Goal: Information Seeking & Learning: Learn about a topic

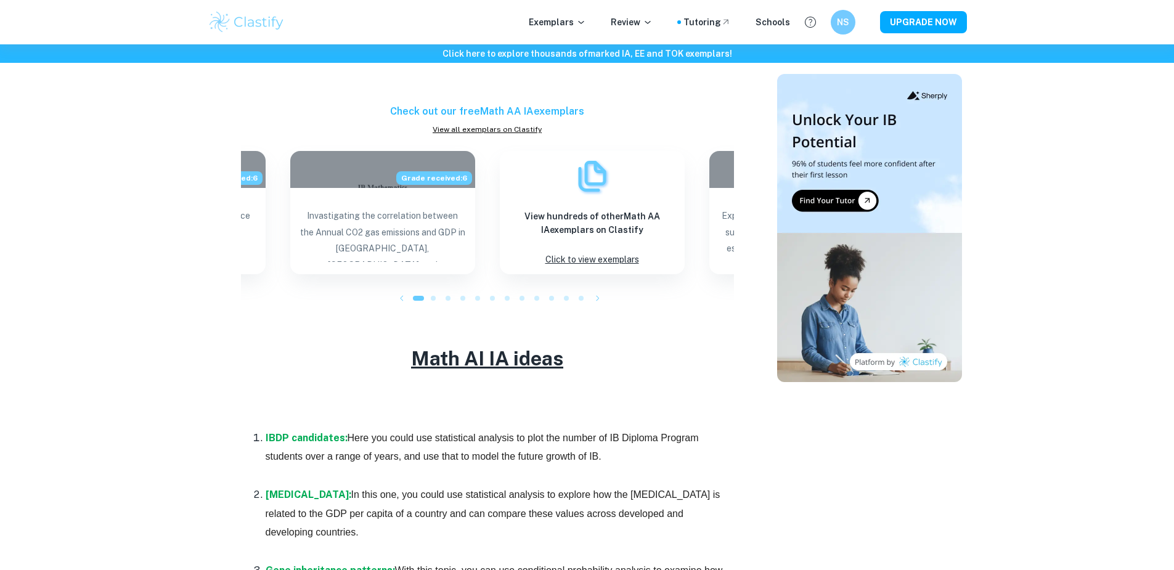
scroll to position [1766, 0]
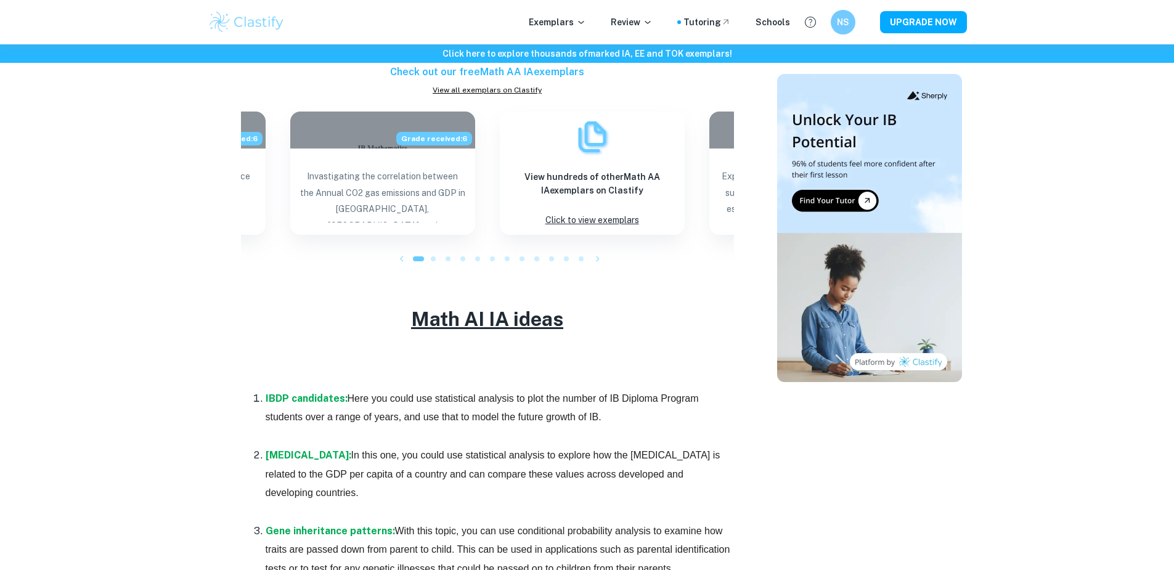
click at [464, 327] on u "Math AI IA ideas" at bounding box center [487, 319] width 152 height 23
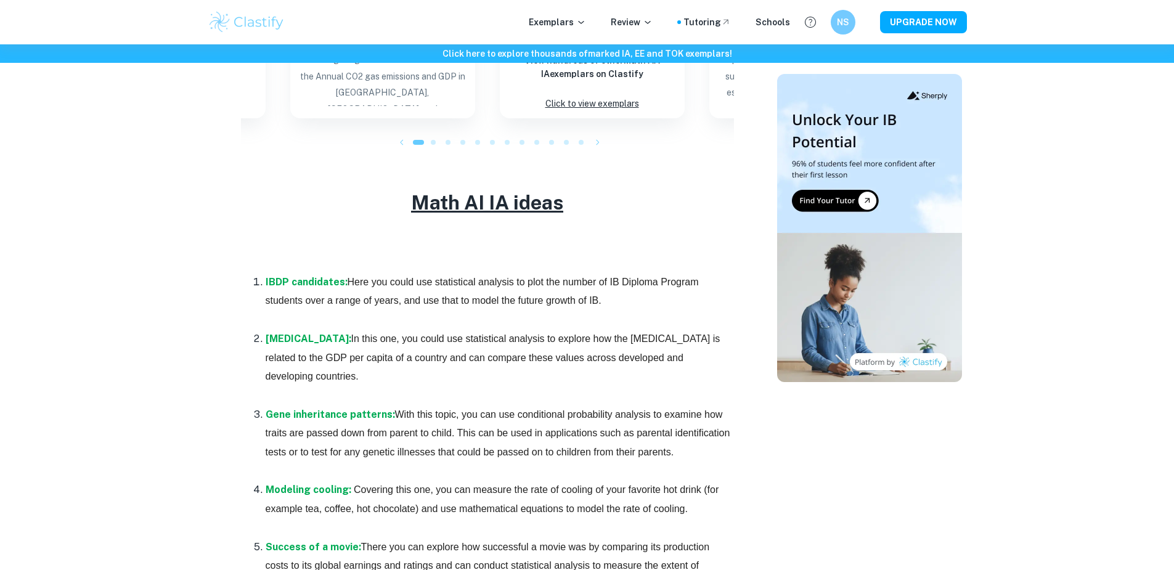
scroll to position [1885, 0]
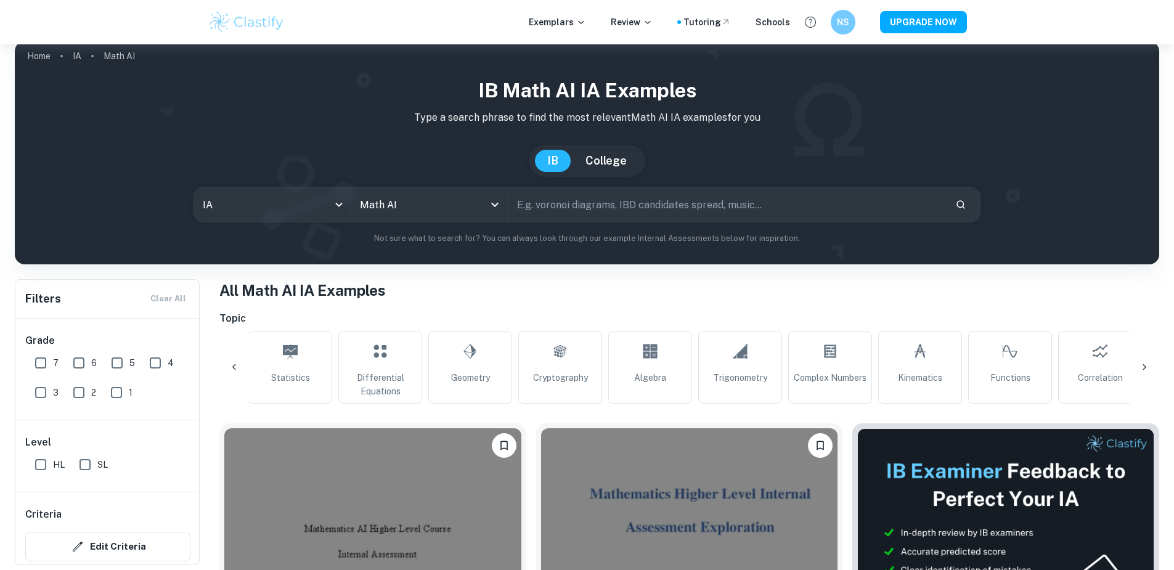
scroll to position [0, 643]
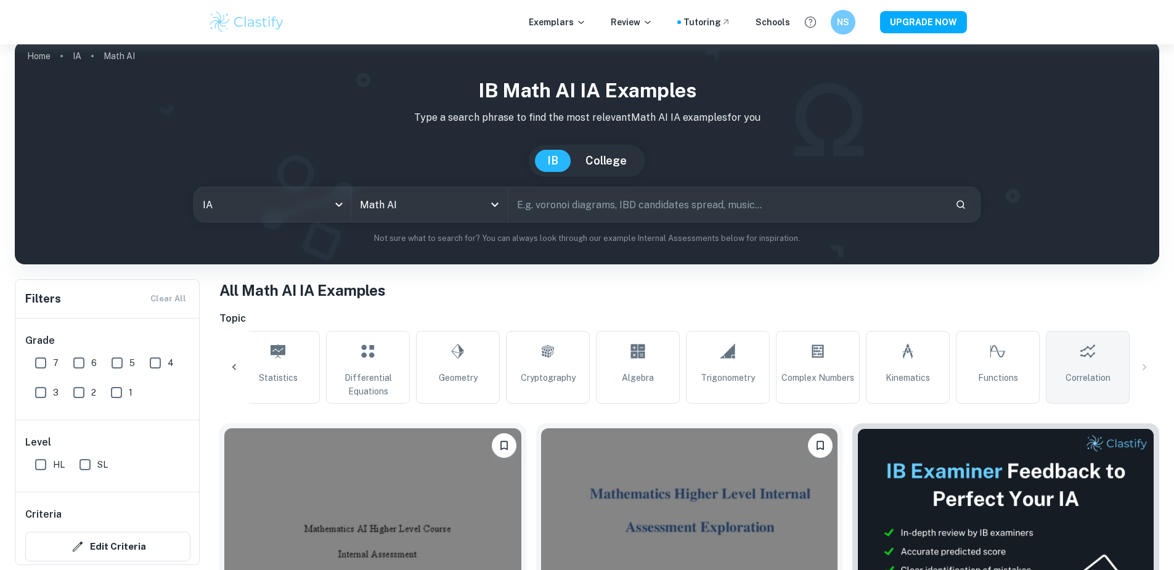
click at [1101, 368] on link "Correlation" at bounding box center [1088, 367] width 84 height 73
type input "Correlation"
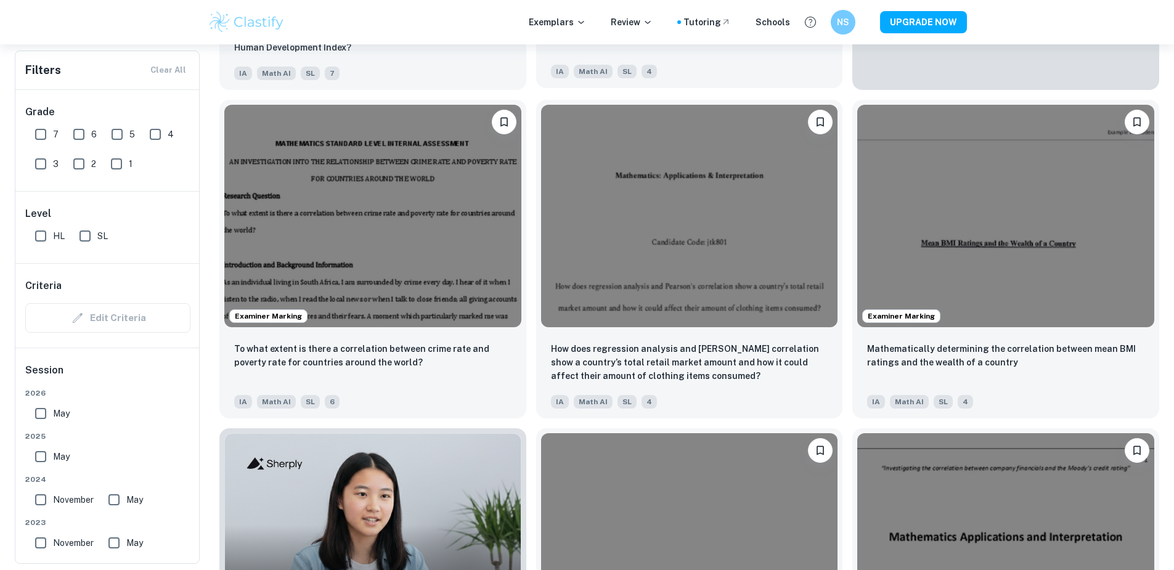
scroll to position [663, 0]
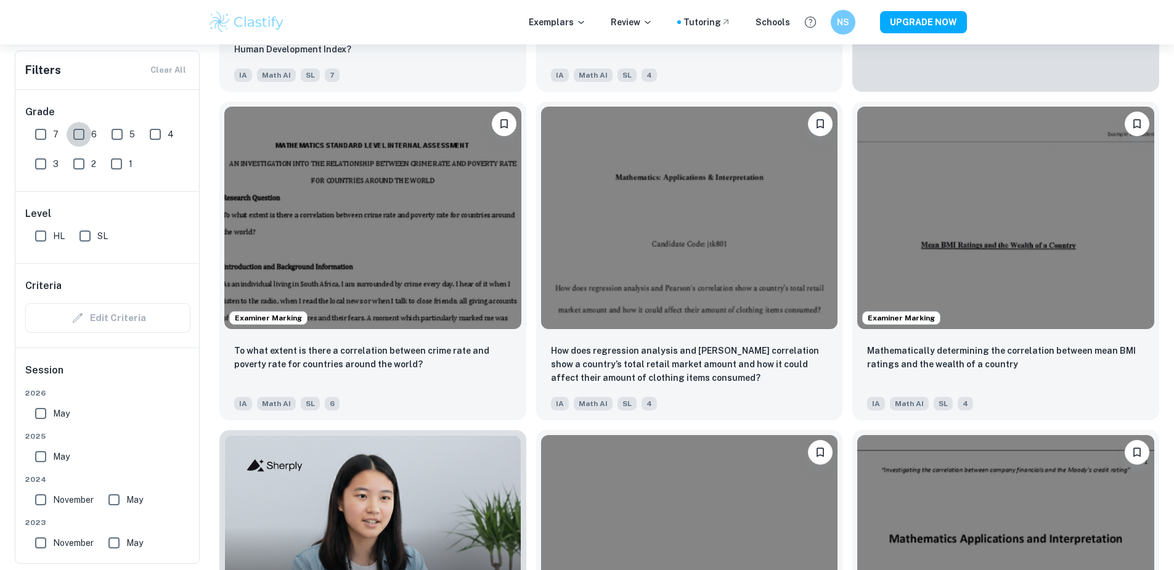
click at [77, 139] on input "6" at bounding box center [79, 134] width 25 height 25
checkbox input "true"
click at [43, 133] on input "7" at bounding box center [40, 134] width 25 height 25
checkbox input "true"
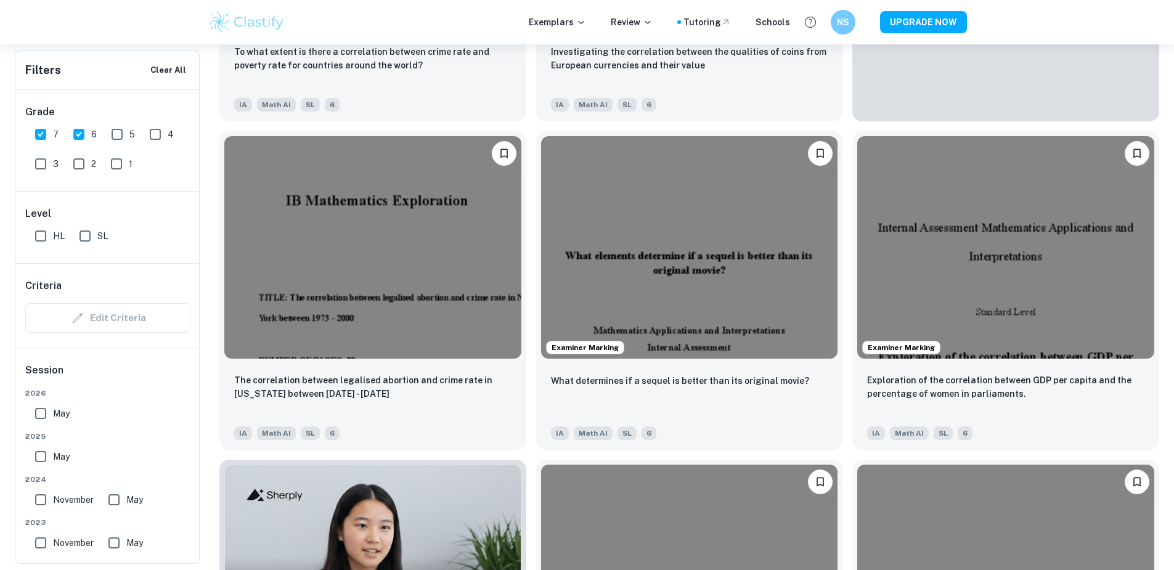
click at [118, 136] on input "5" at bounding box center [117, 134] width 25 height 25
checkbox input "true"
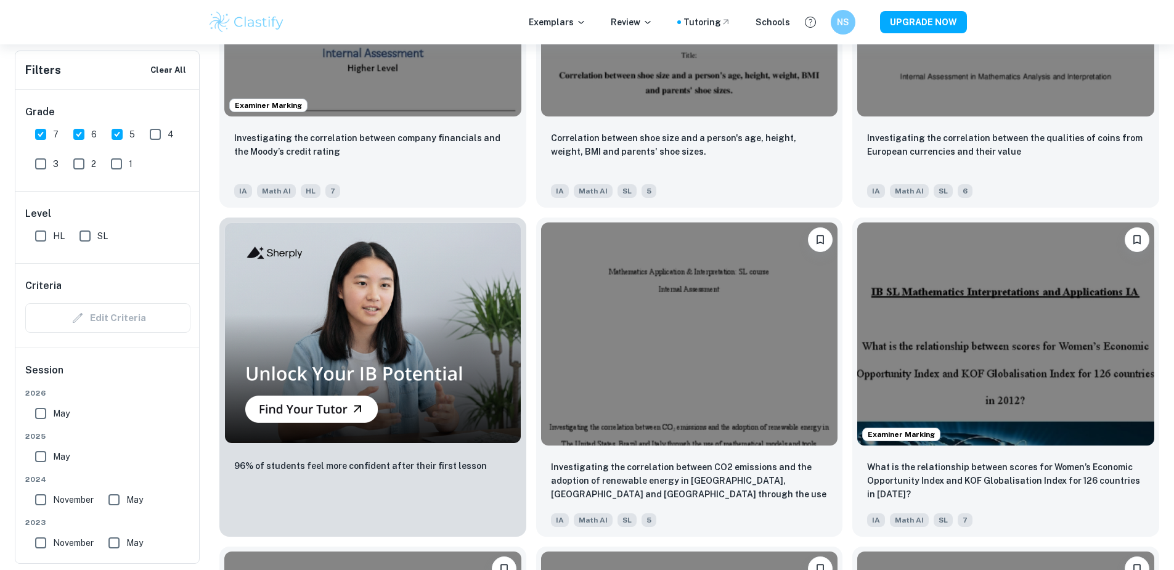
scroll to position [914, 0]
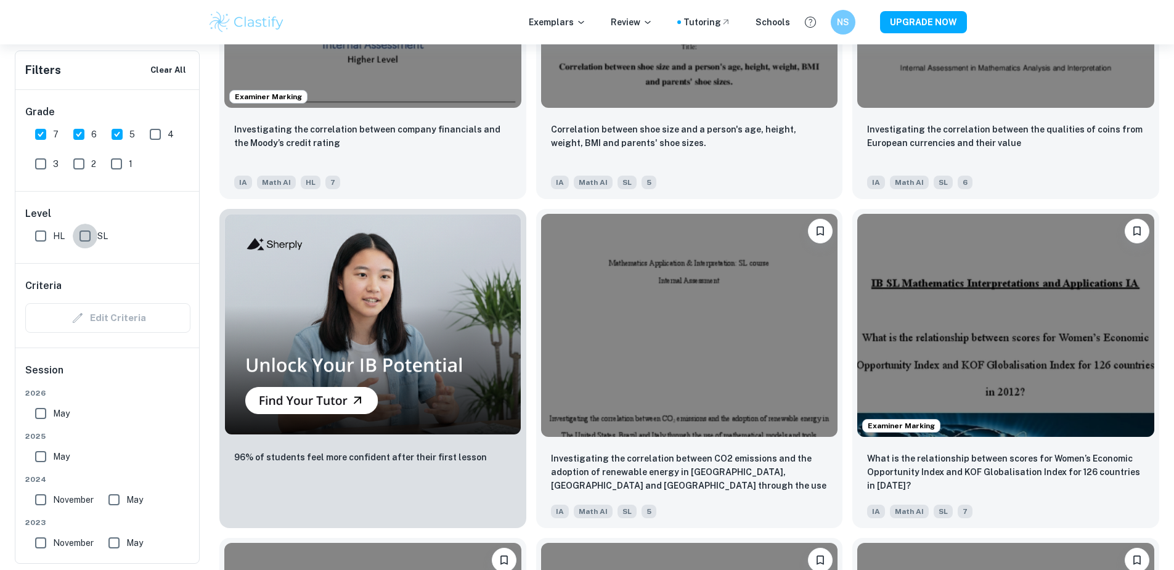
click at [83, 235] on input "SL" at bounding box center [85, 236] width 25 height 25
checkbox input "true"
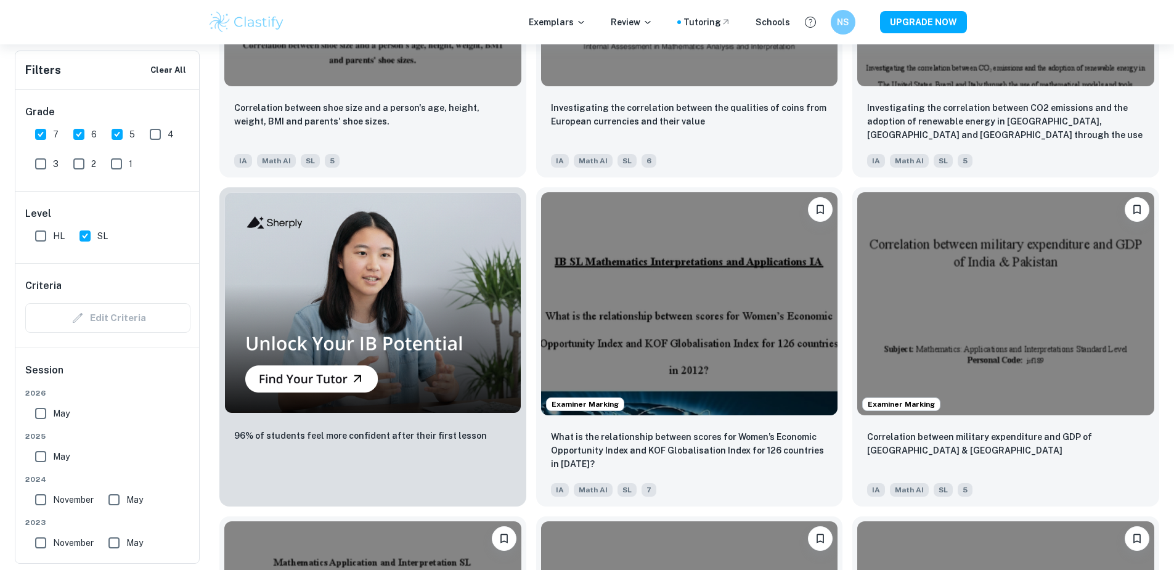
scroll to position [1135, 0]
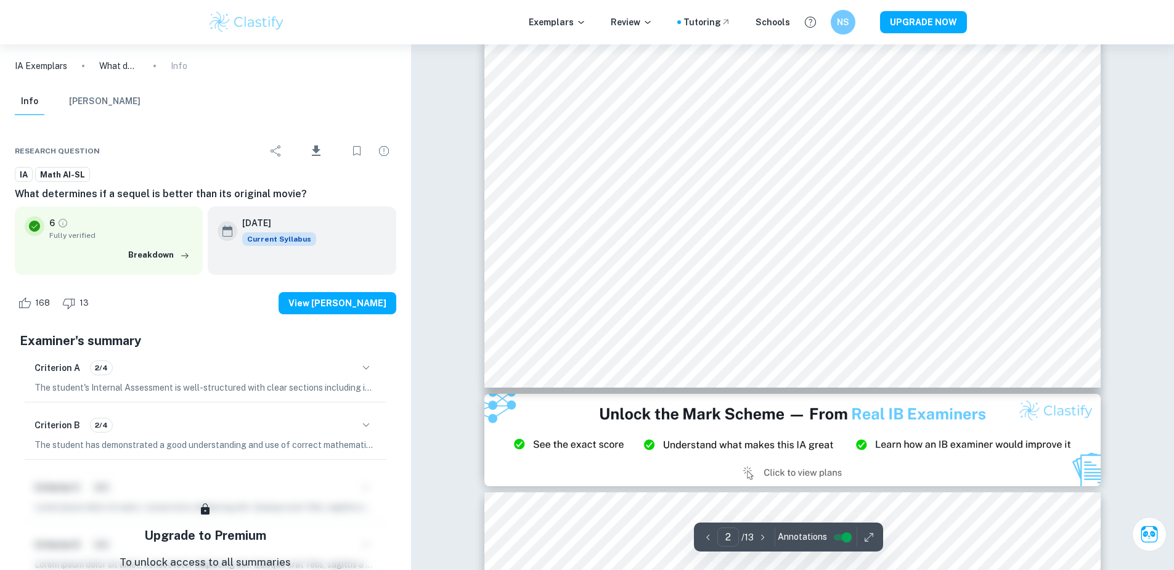
scroll to position [292, 0]
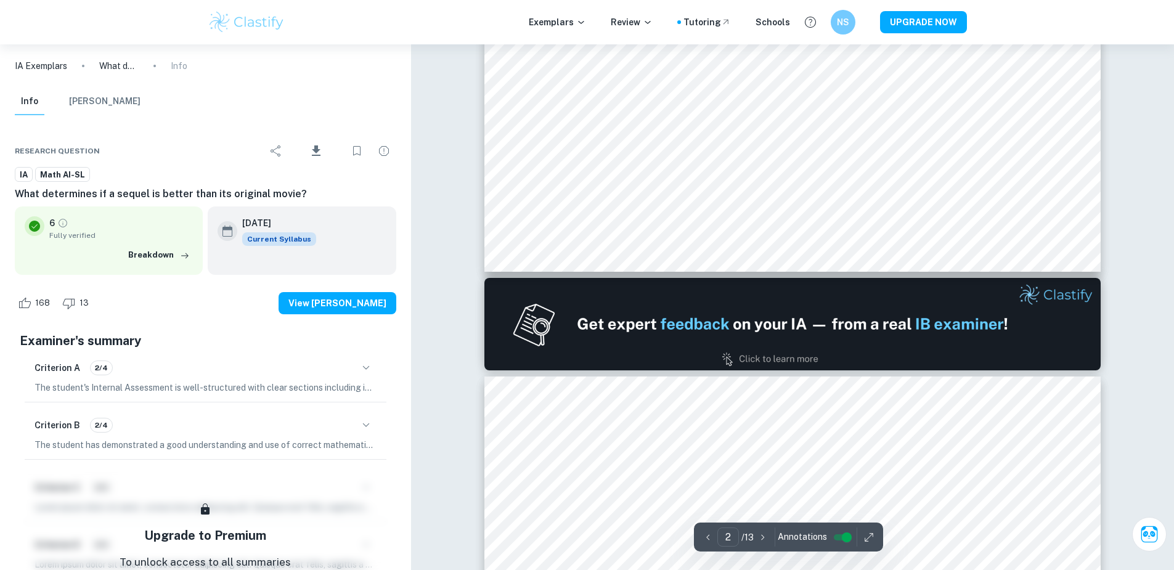
type input "1"
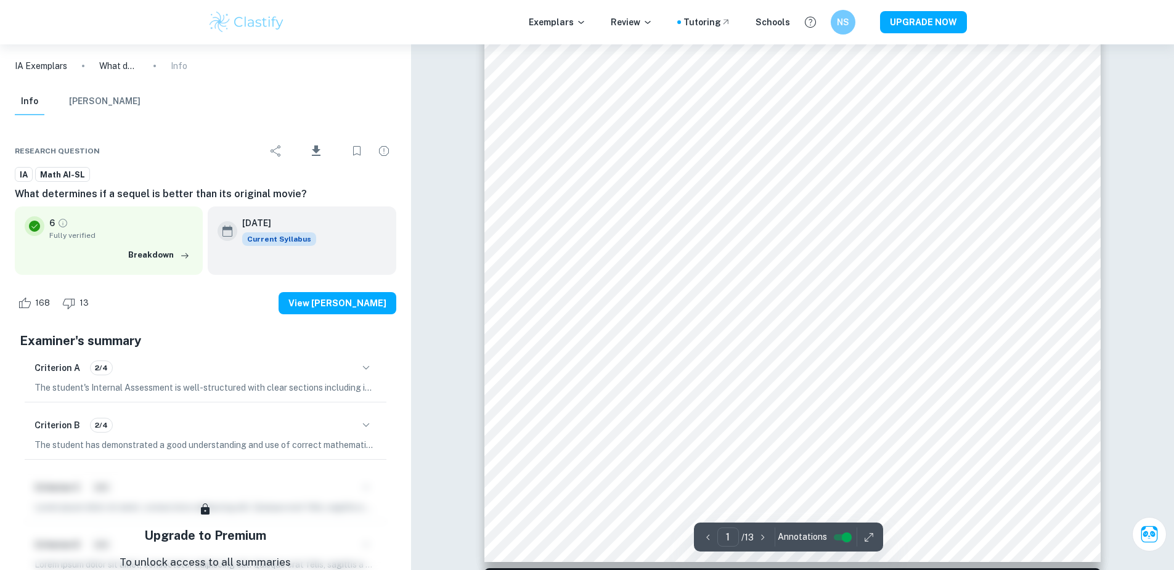
scroll to position [0, 0]
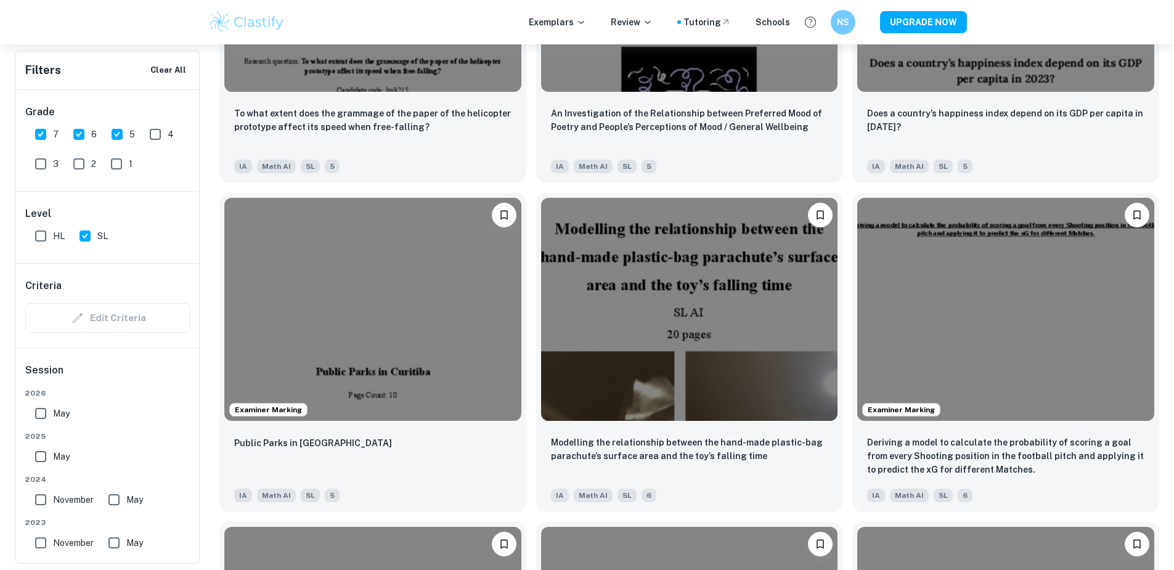
scroll to position [4876, 0]
